Goal: Check status: Check status

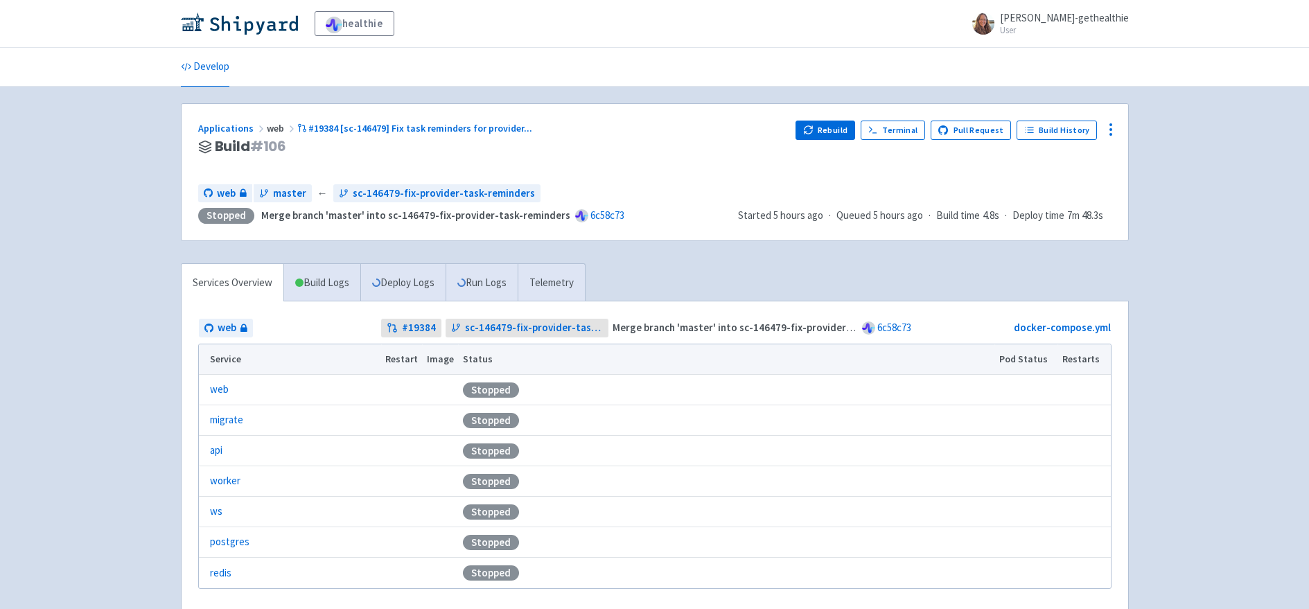
click at [676, 139] on h3 "Build # 106" at bounding box center [491, 147] width 587 height 16
click at [807, 134] on button "Rebuild" at bounding box center [826, 130] width 60 height 19
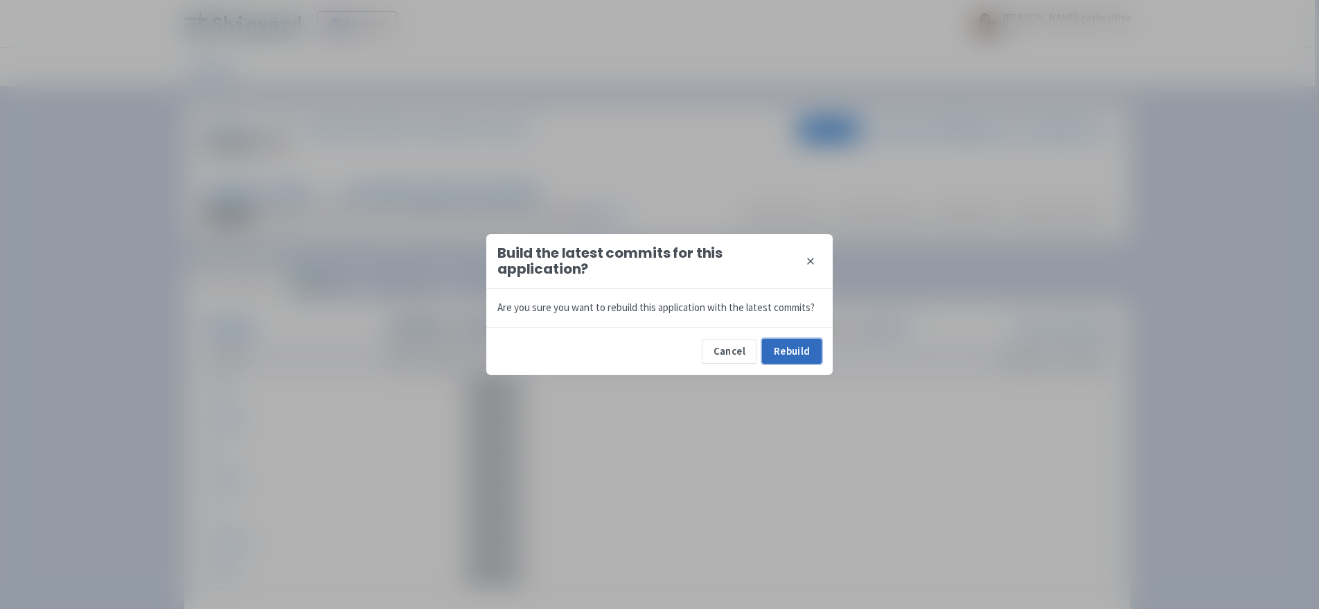
click at [792, 352] on button "Rebuild" at bounding box center [792, 351] width 60 height 25
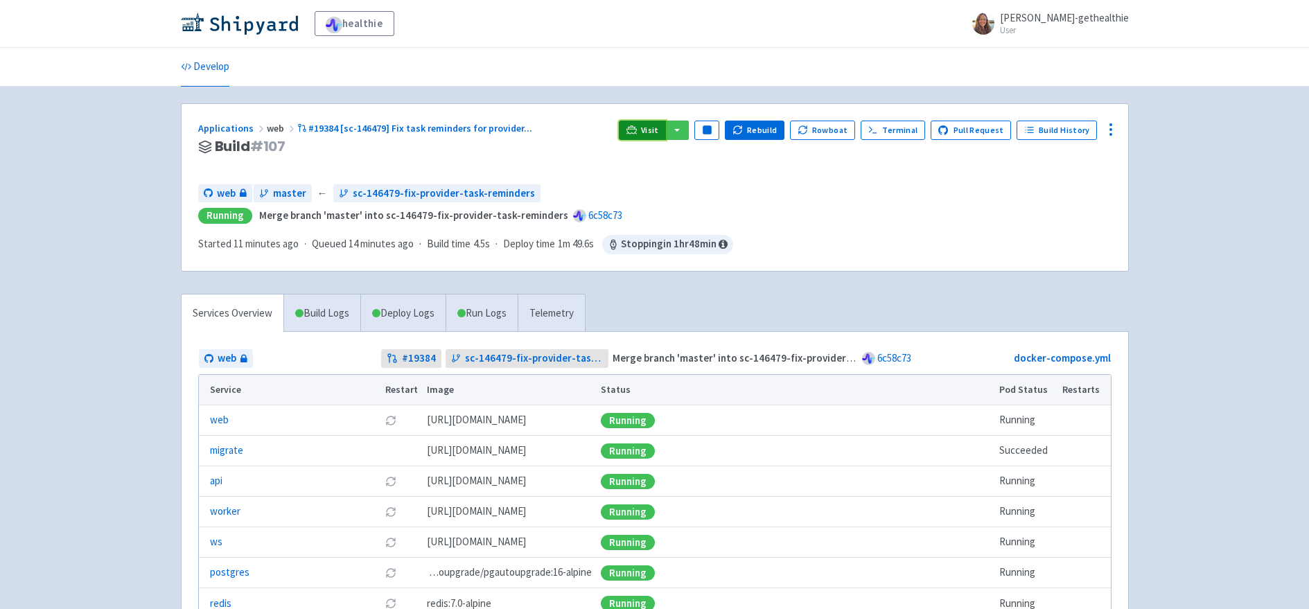
click at [666, 131] on link "Visit" at bounding box center [642, 130] width 47 height 19
